Goal: Find specific page/section: Find specific page/section

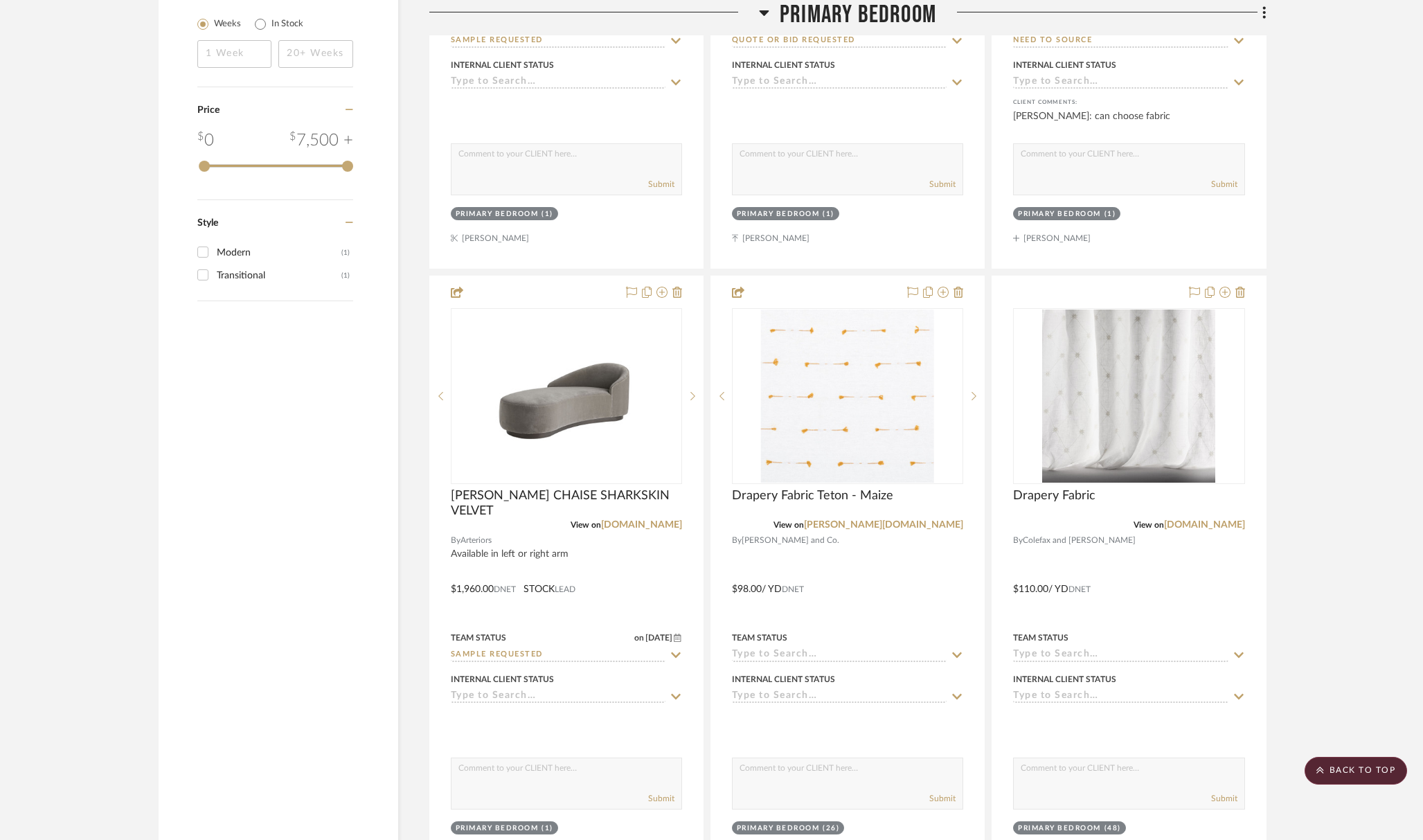
scroll to position [359, 0]
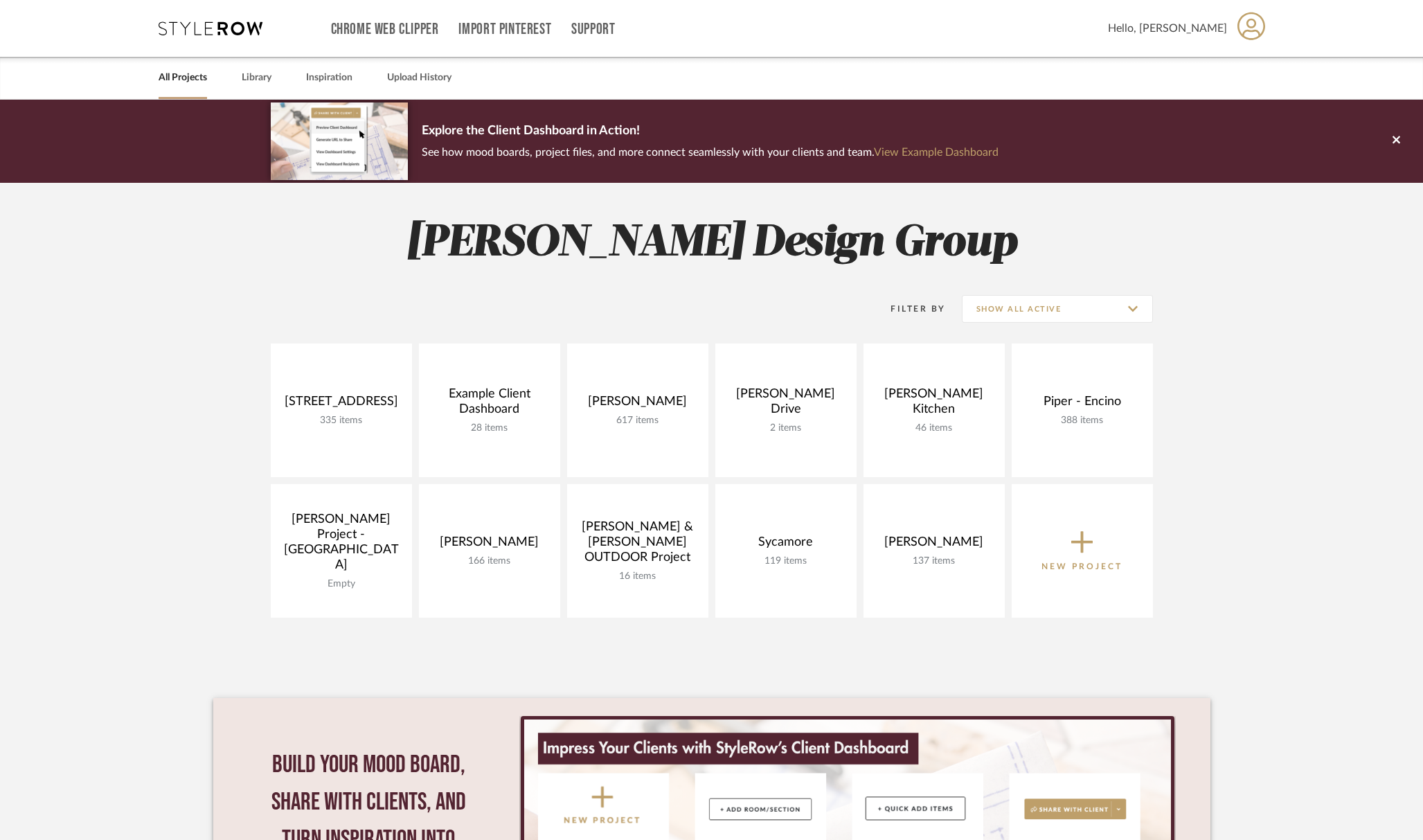
click at [284, 84] on div "All Projects Library Inspiration Upload History" at bounding box center [712, 78] width 1149 height 42
click at [257, 79] on link "Library" at bounding box center [256, 78] width 30 height 18
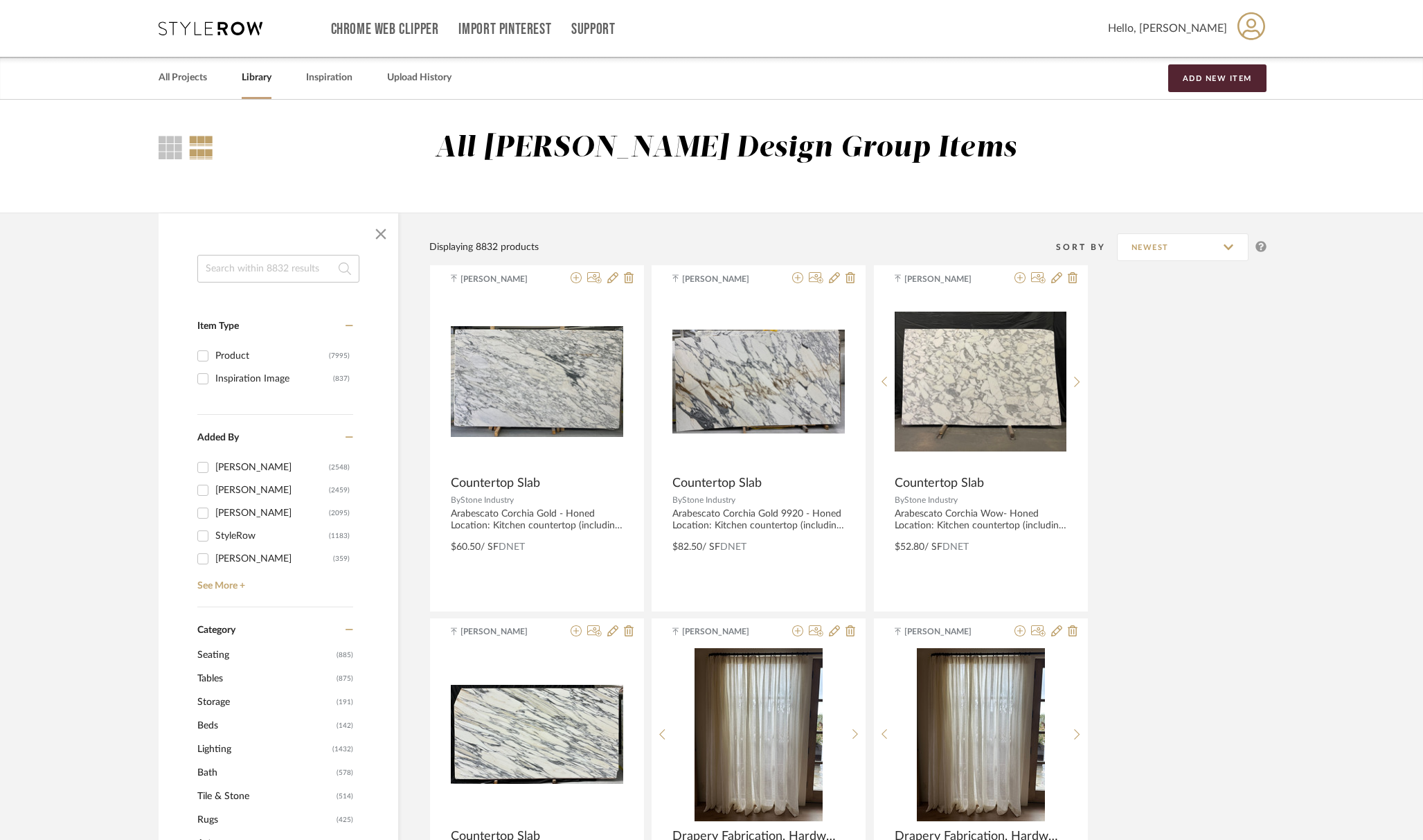
click at [271, 268] on input at bounding box center [278, 268] width 162 height 28
type input "toilet"
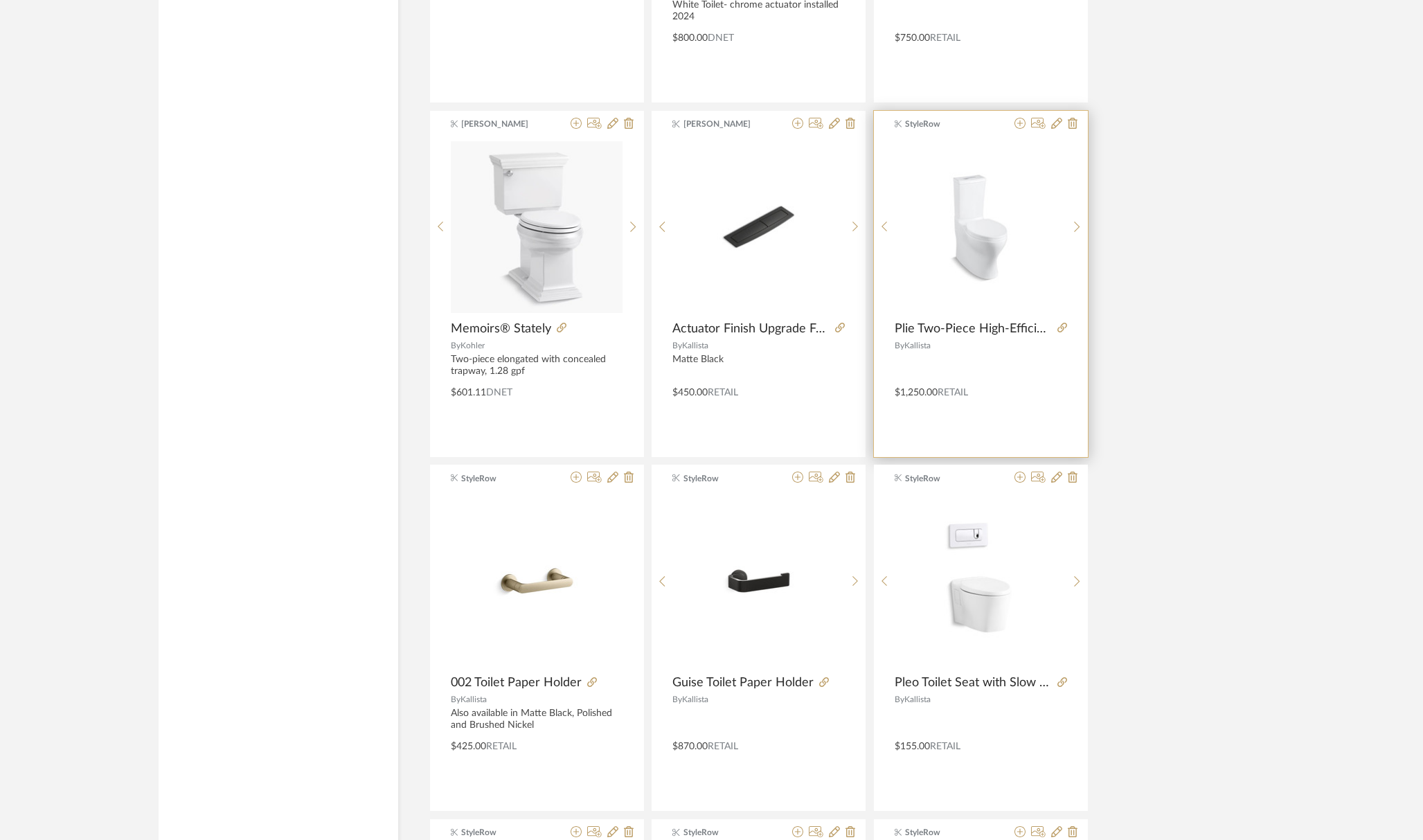
scroll to position [3382, 0]
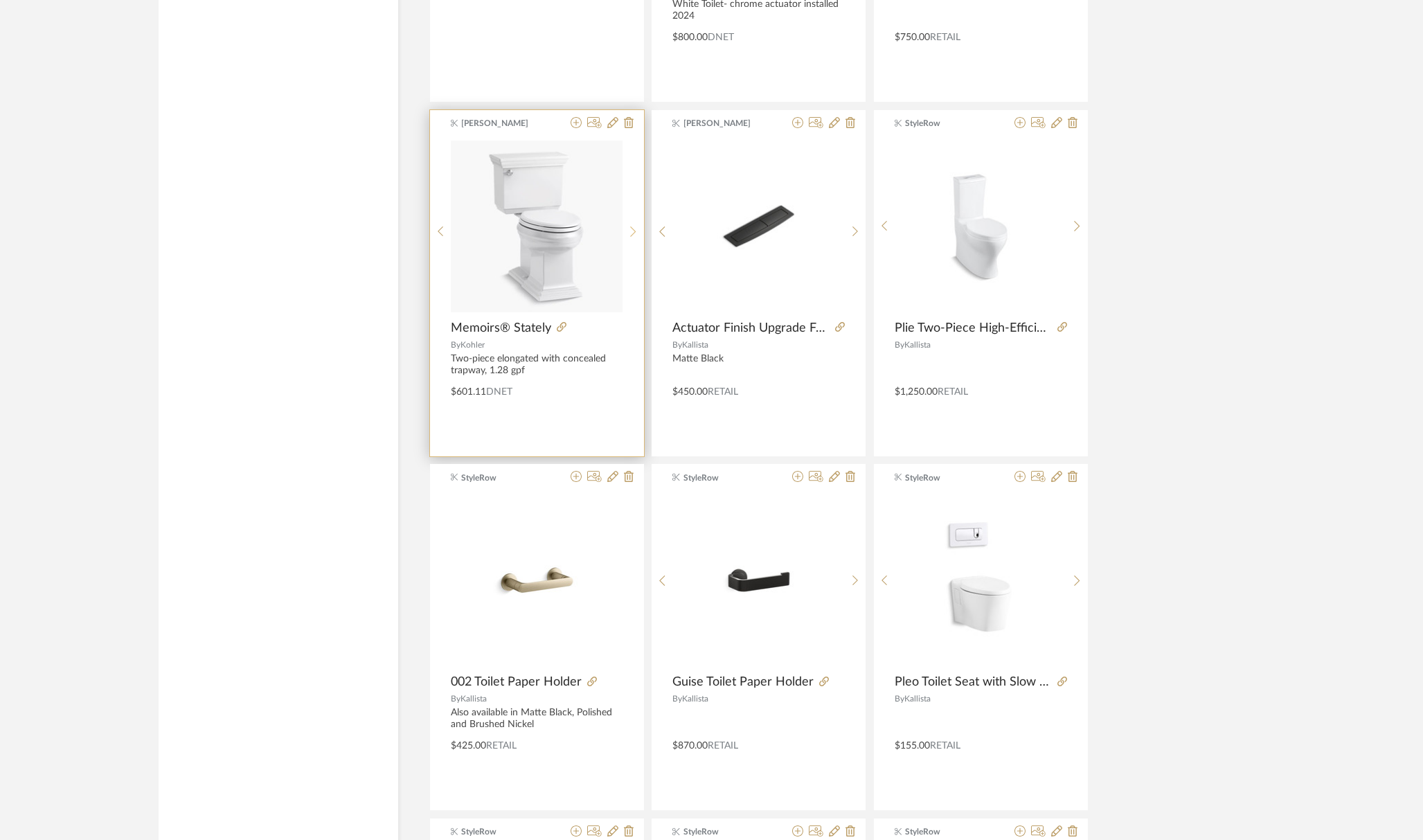
click at [634, 231] on icon at bounding box center [633, 232] width 5 height 11
click at [437, 234] on icon at bounding box center [441, 231] width 6 height 12
click at [561, 327] on icon at bounding box center [561, 327] width 10 height 10
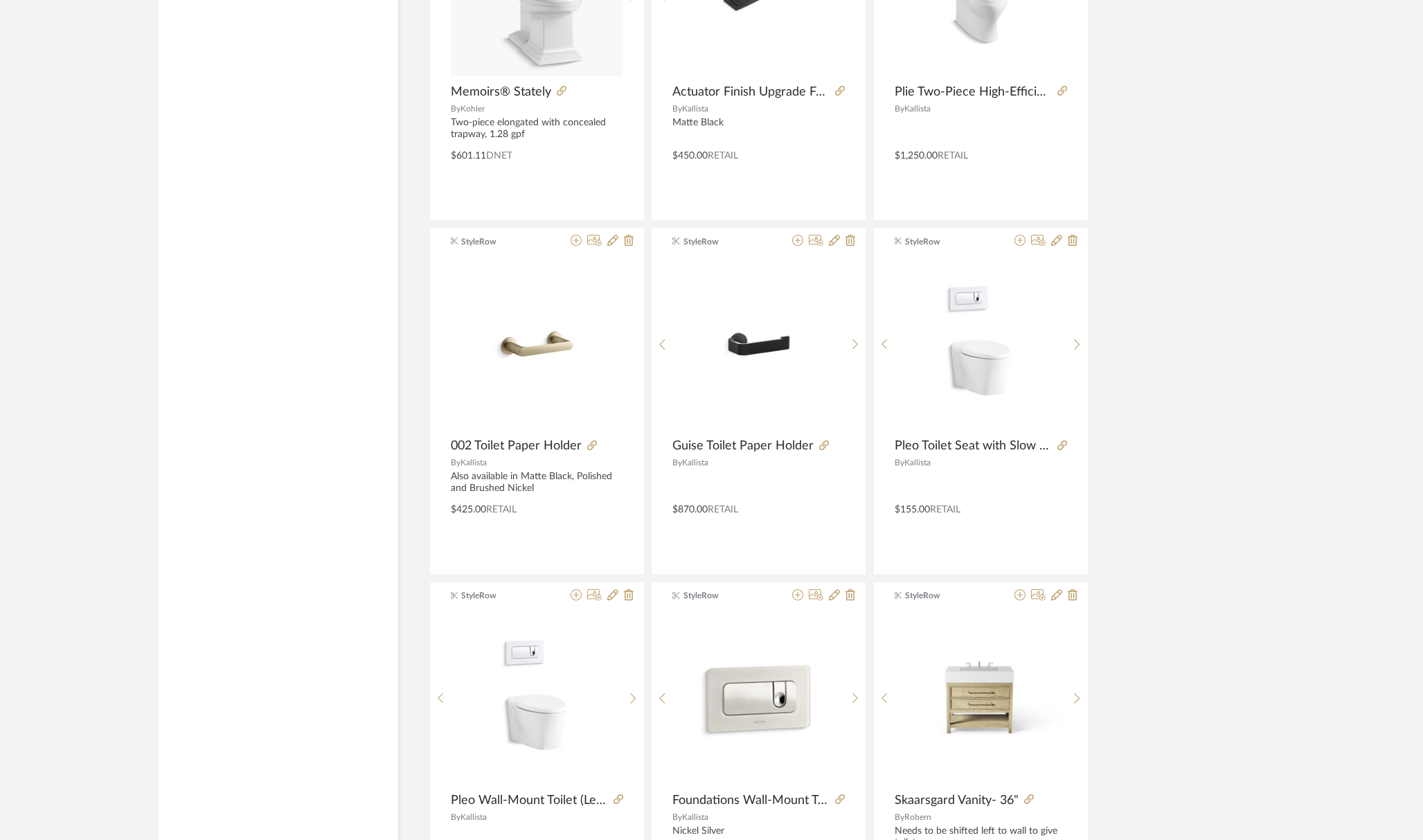
scroll to position [3854, 0]
